Goal: Navigation & Orientation: Find specific page/section

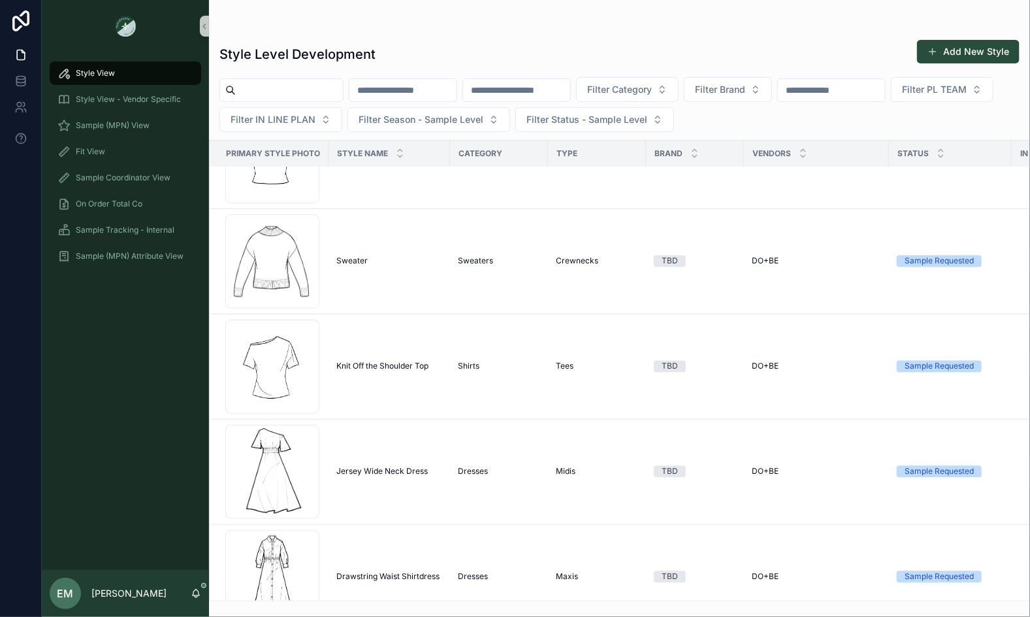
scroll to position [990, 0]
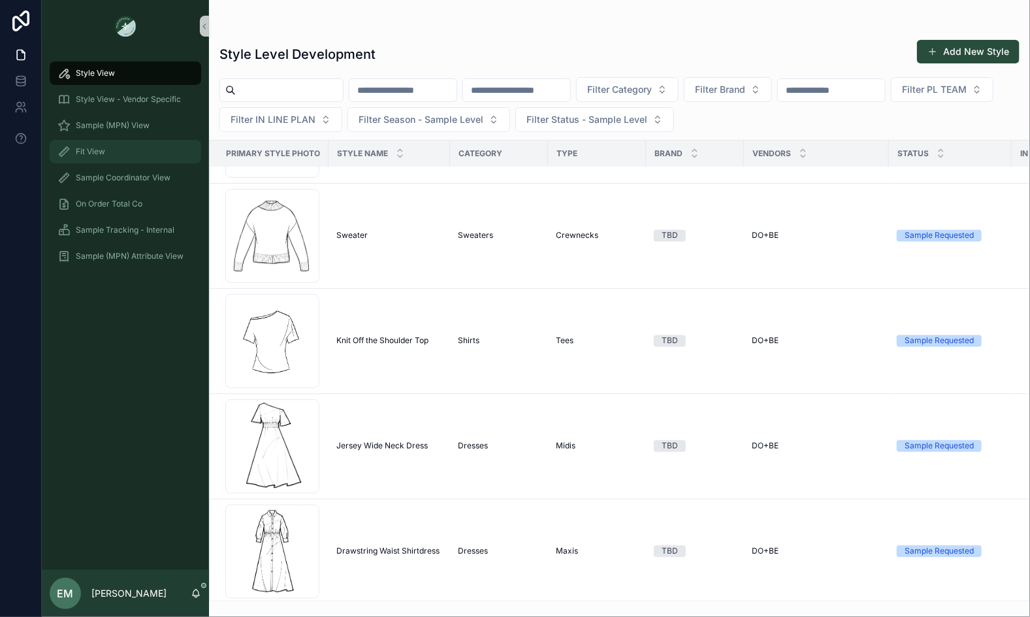
click at [139, 157] on div "Fit View" at bounding box center [125, 151] width 136 height 21
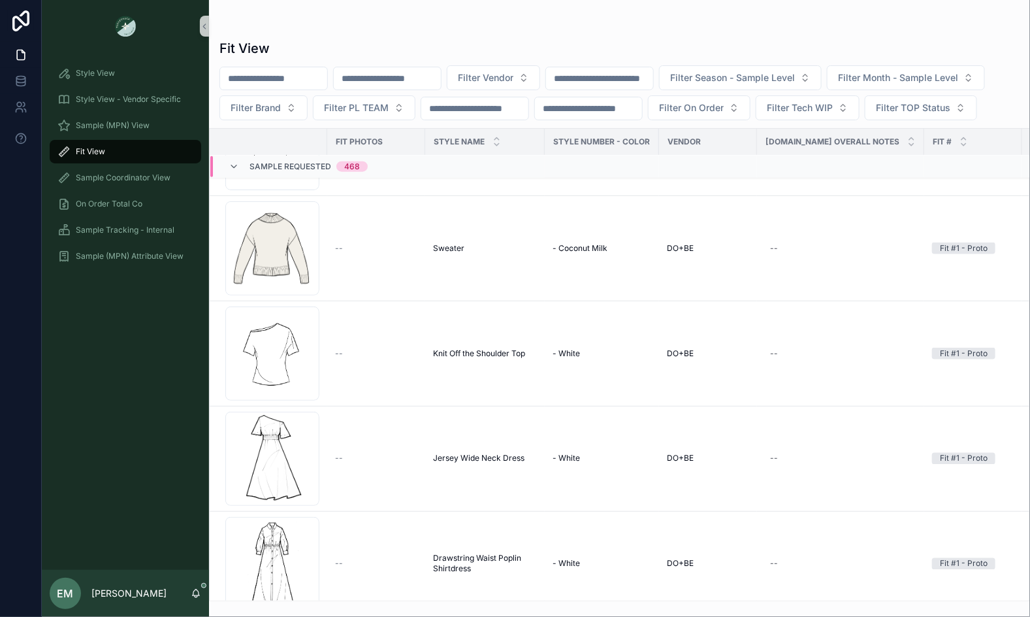
scroll to position [496, 0]
